Goal: Use online tool/utility: Utilize a website feature to perform a specific function

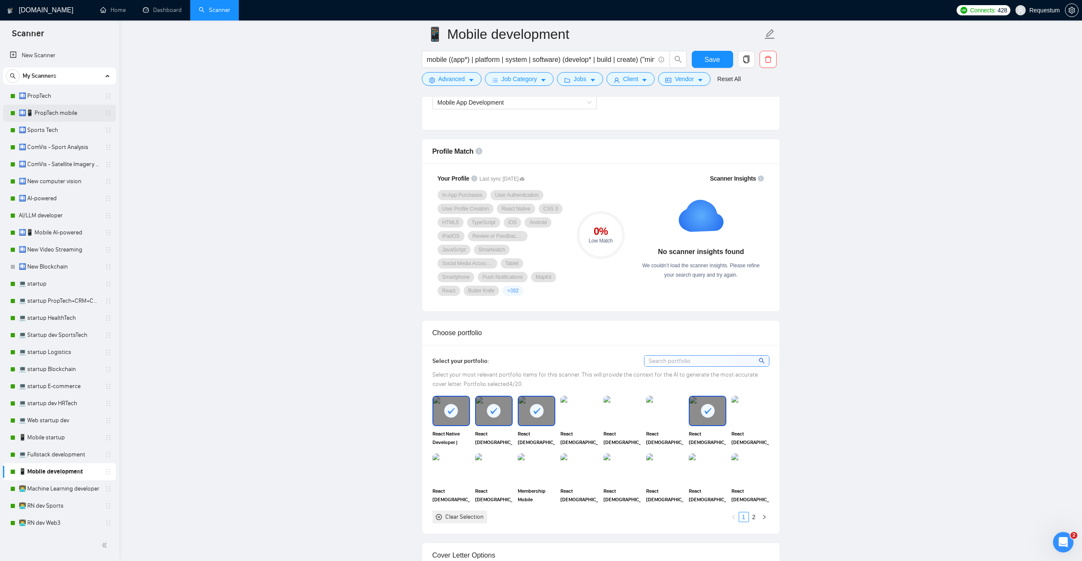
scroll to position [512, 0]
drag, startPoint x: 60, startPoint y: 95, endPoint x: 81, endPoint y: 103, distance: 22.8
click at [60, 95] on link "🛄 PropTech" at bounding box center [59, 95] width 81 height 17
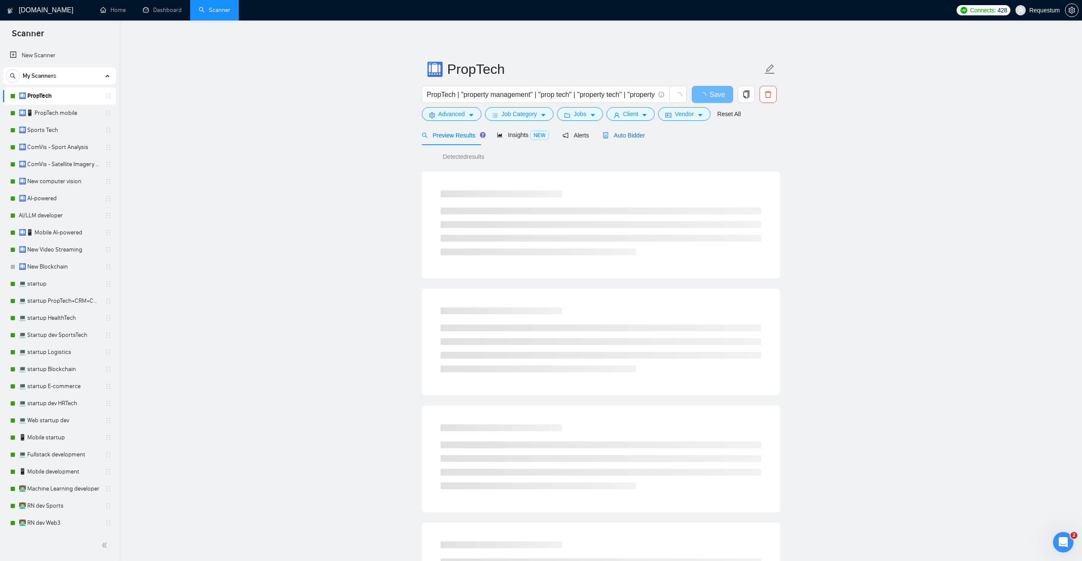
click at [615, 137] on span "Auto Bidder" at bounding box center [624, 135] width 42 height 7
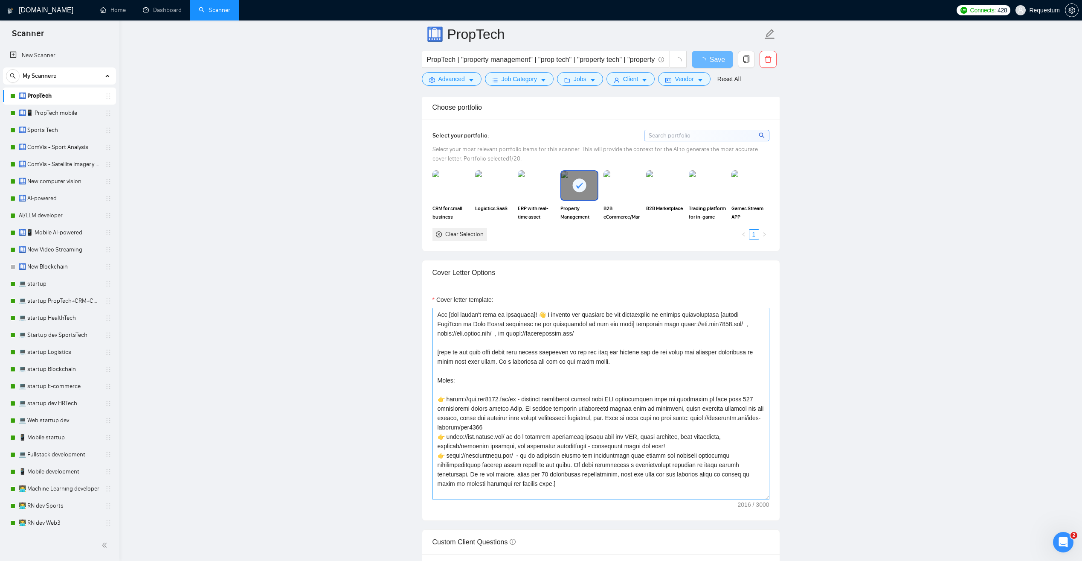
scroll to position [43, 0]
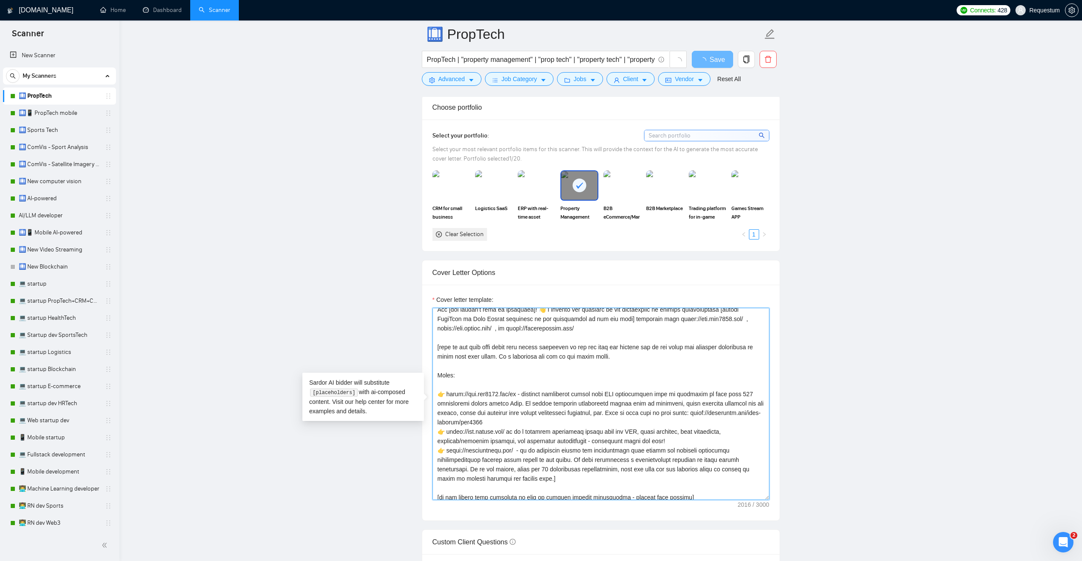
drag, startPoint x: 525, startPoint y: 395, endPoint x: 448, endPoint y: 393, distance: 76.8
click at [448, 393] on textarea "Cover letter template:" at bounding box center [601, 404] width 337 height 192
